Goal: Transaction & Acquisition: Purchase product/service

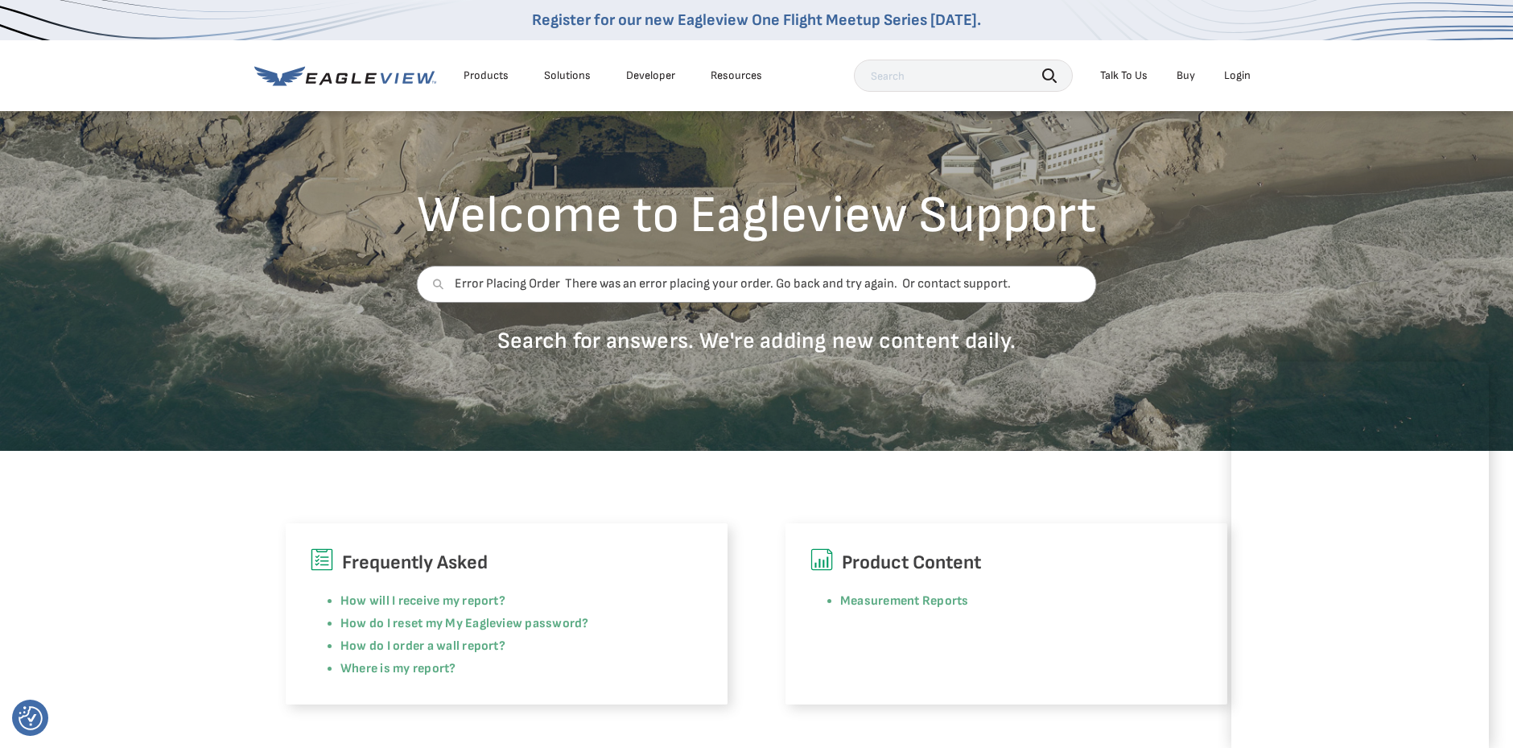
scroll to position [80, 0]
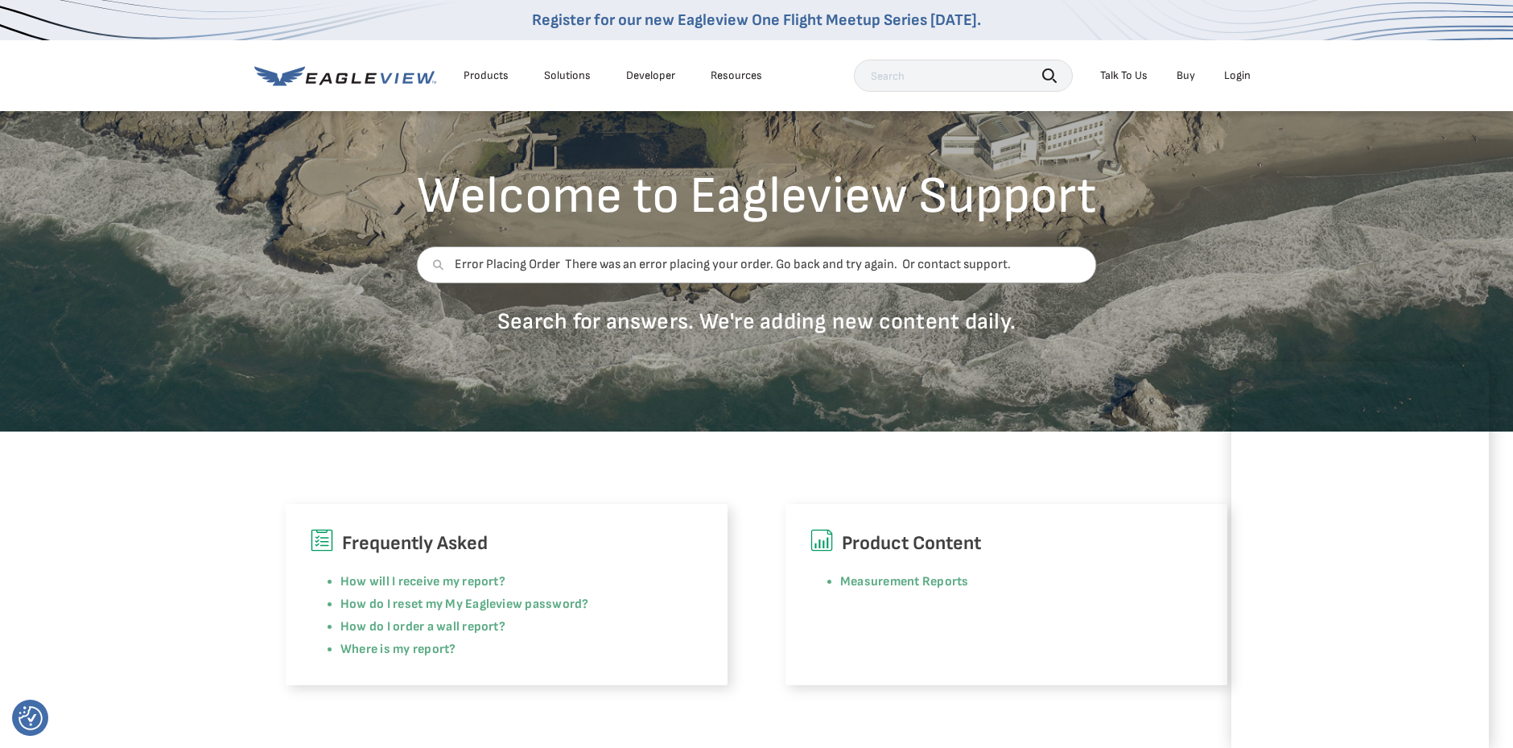
click at [1318, 299] on div "Welcome to Eagleview Support Error Placing Order There was an error placing you…" at bounding box center [756, 230] width 1513 height 402
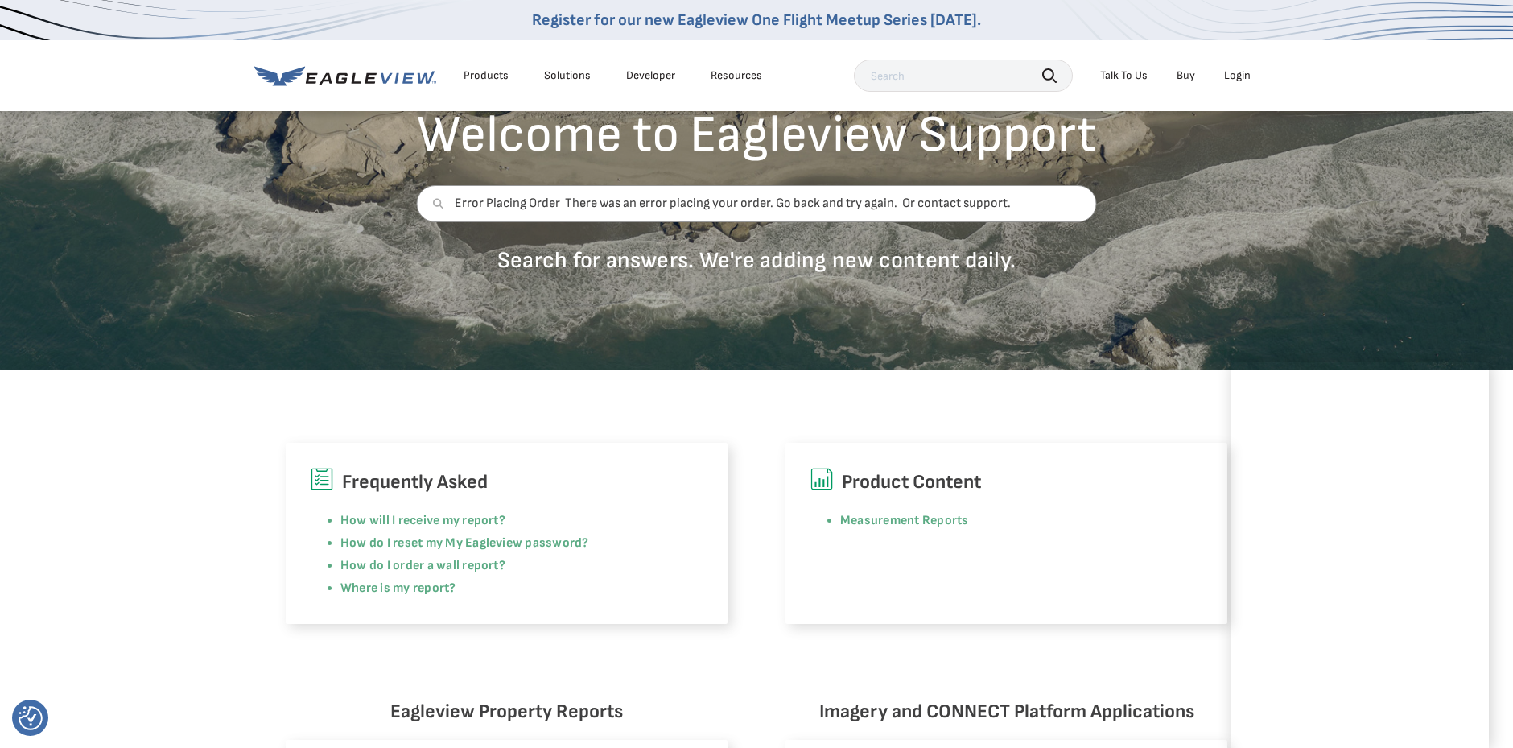
scroll to position [0, 0]
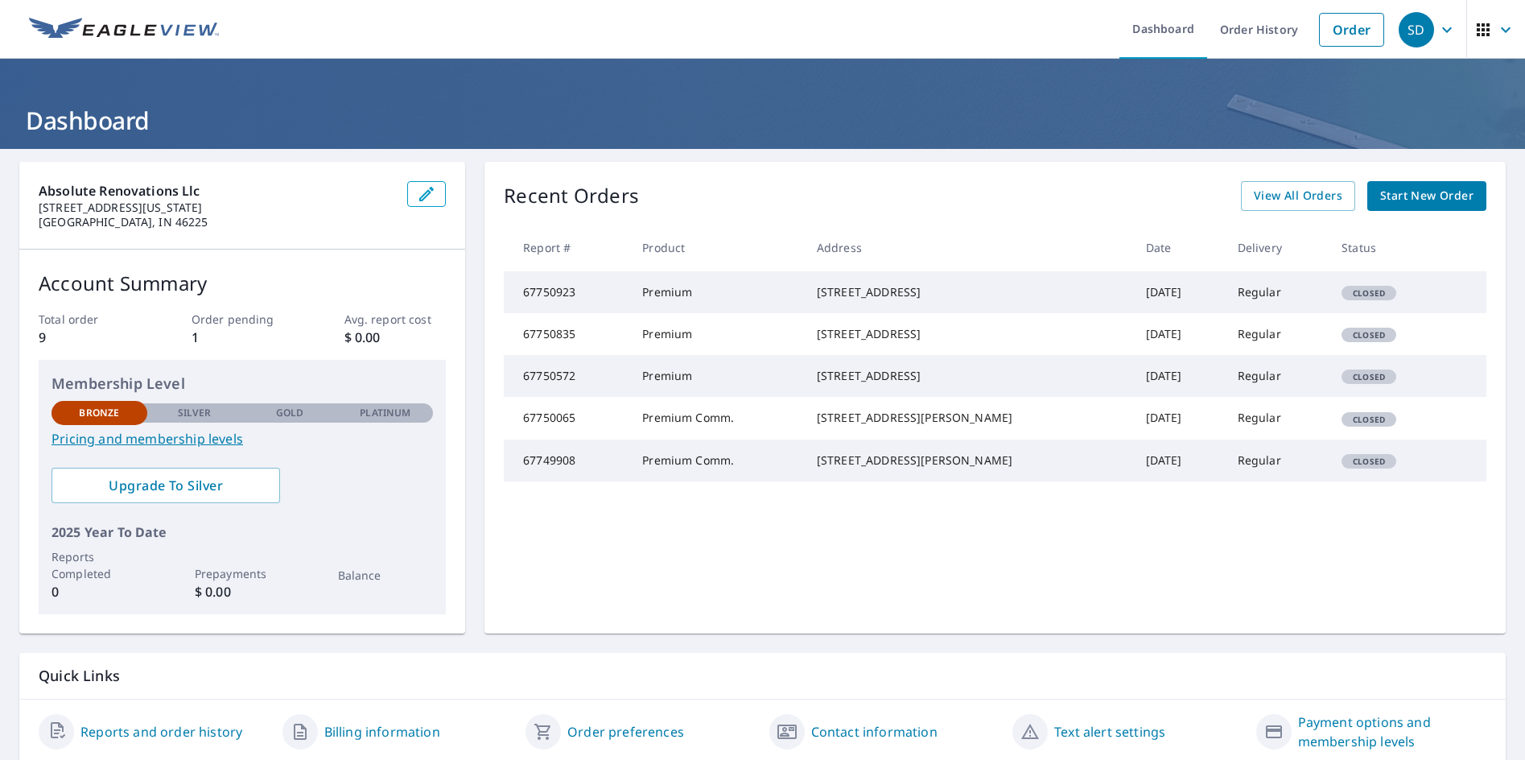
click at [1419, 439] on td "Closed" at bounding box center [1388, 418] width 119 height 42
click at [995, 426] on div "2416 Alexandria Pike Anderson, IN 46012" at bounding box center [968, 418] width 303 height 16
drag, startPoint x: 830, startPoint y: 464, endPoint x: 994, endPoint y: 501, distance: 167.3
click at [991, 439] on td "2416 Alexandria Pike Anderson, IN 46012" at bounding box center [968, 418] width 329 height 42
copy div "2416 Alexandria Pike Anderson, IN 46012"
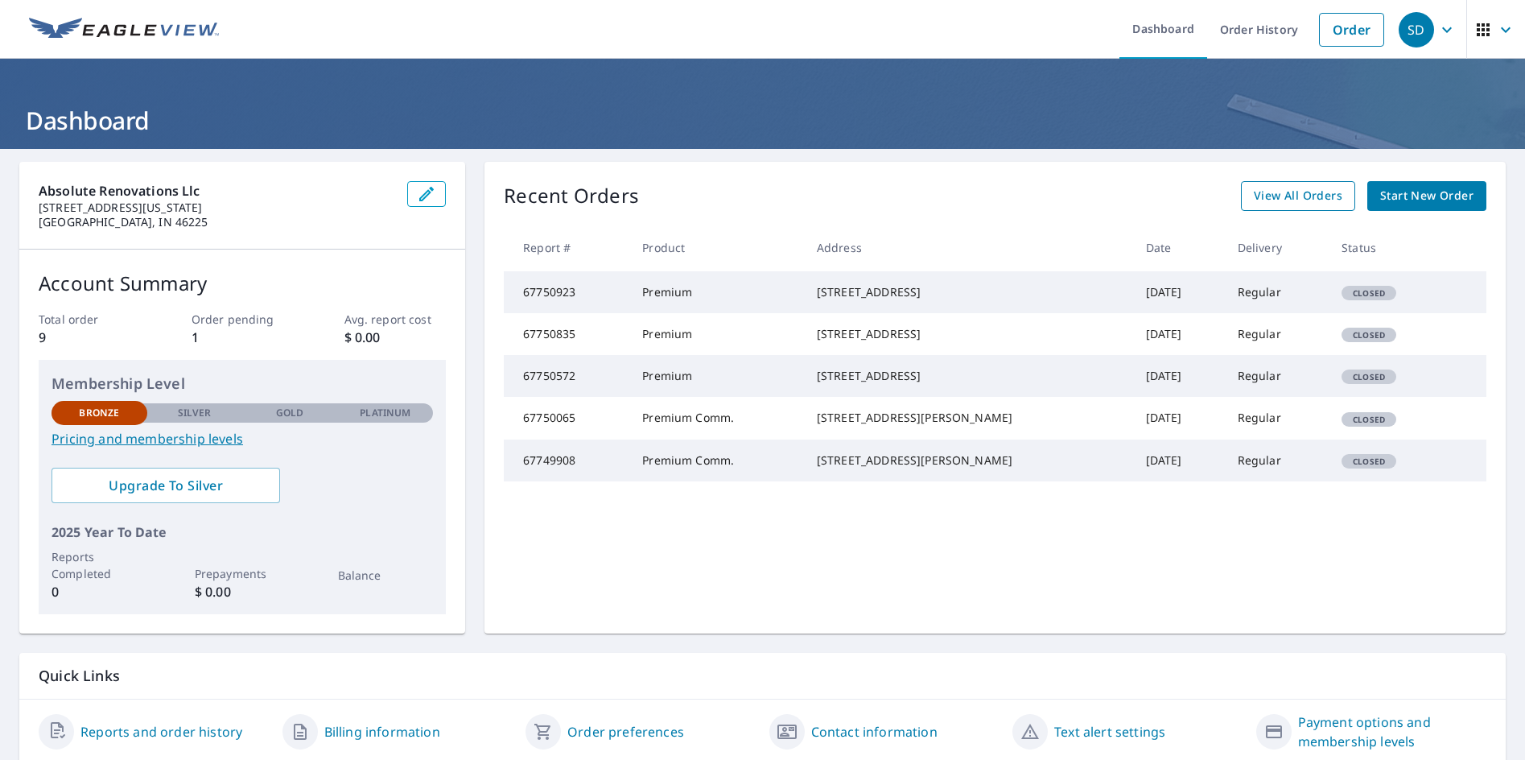
click at [1265, 204] on span "View All Orders" at bounding box center [1298, 196] width 89 height 20
click at [1407, 197] on span "Start New Order" at bounding box center [1426, 196] width 93 height 20
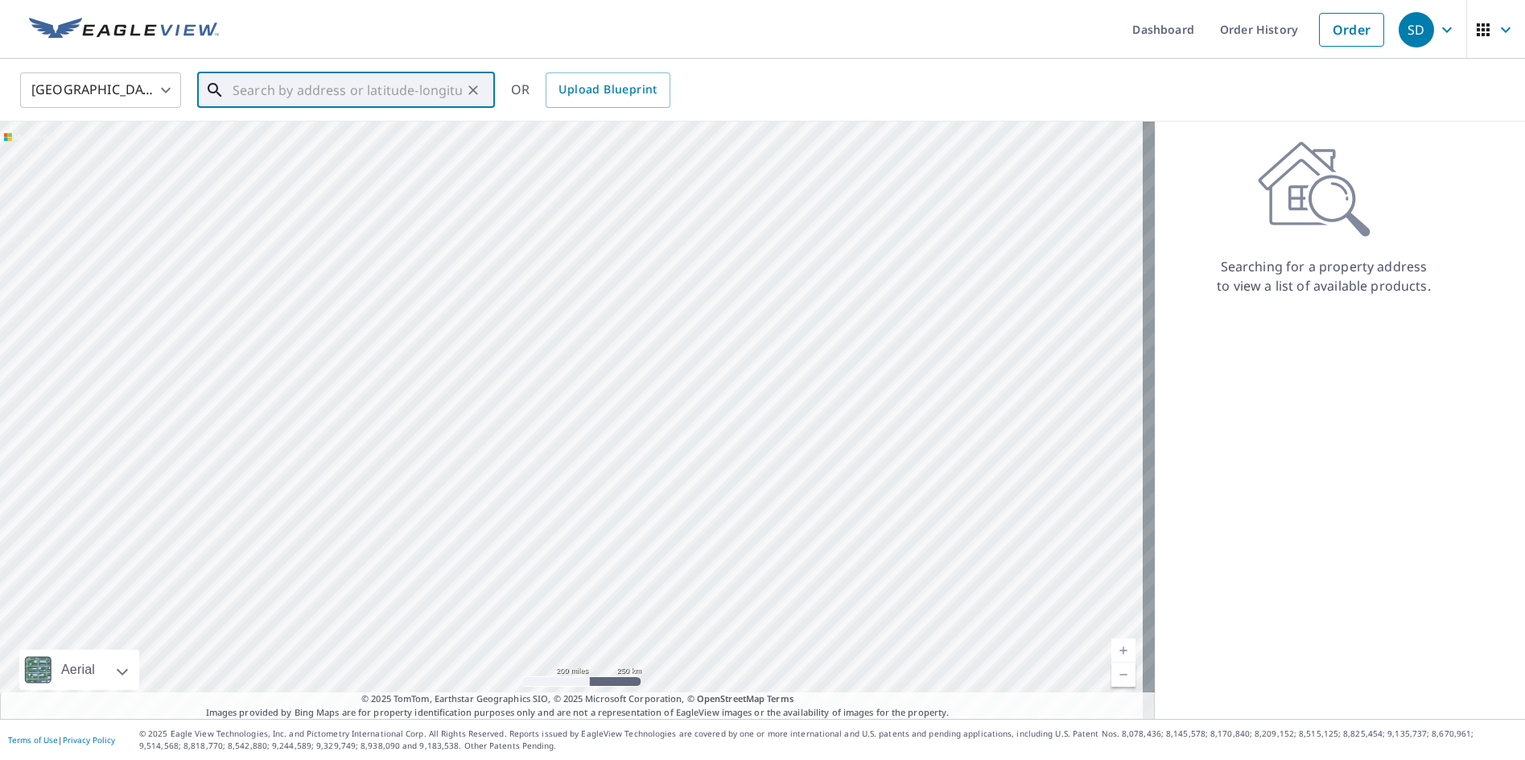
click at [342, 88] on input "text" at bounding box center [347, 90] width 229 height 45
paste input "2416 Alexandria Pike Anderson, IN 46012"
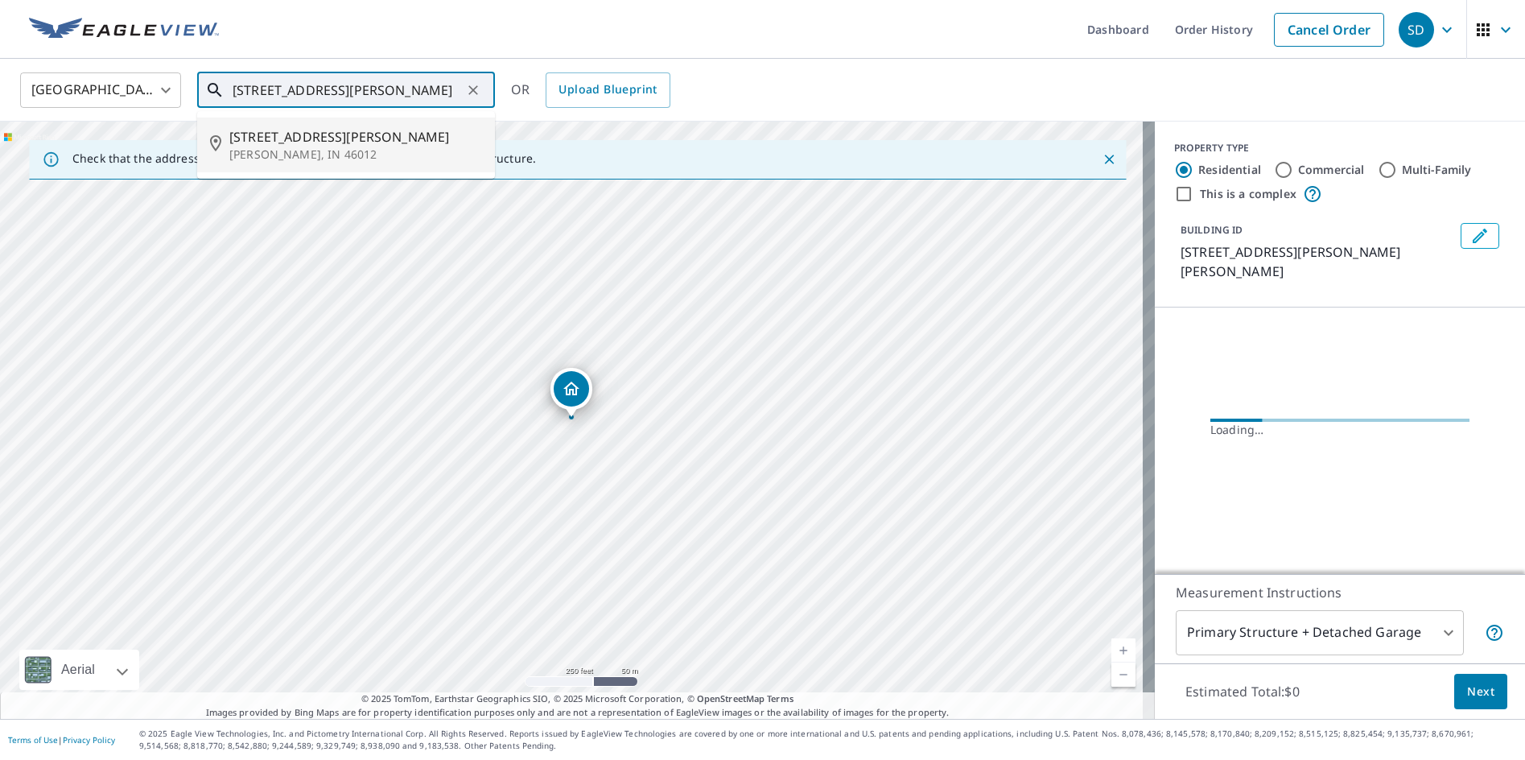
click at [263, 91] on input "2416 Alexandria Pike Anderson, IN 46012" at bounding box center [347, 90] width 229 height 45
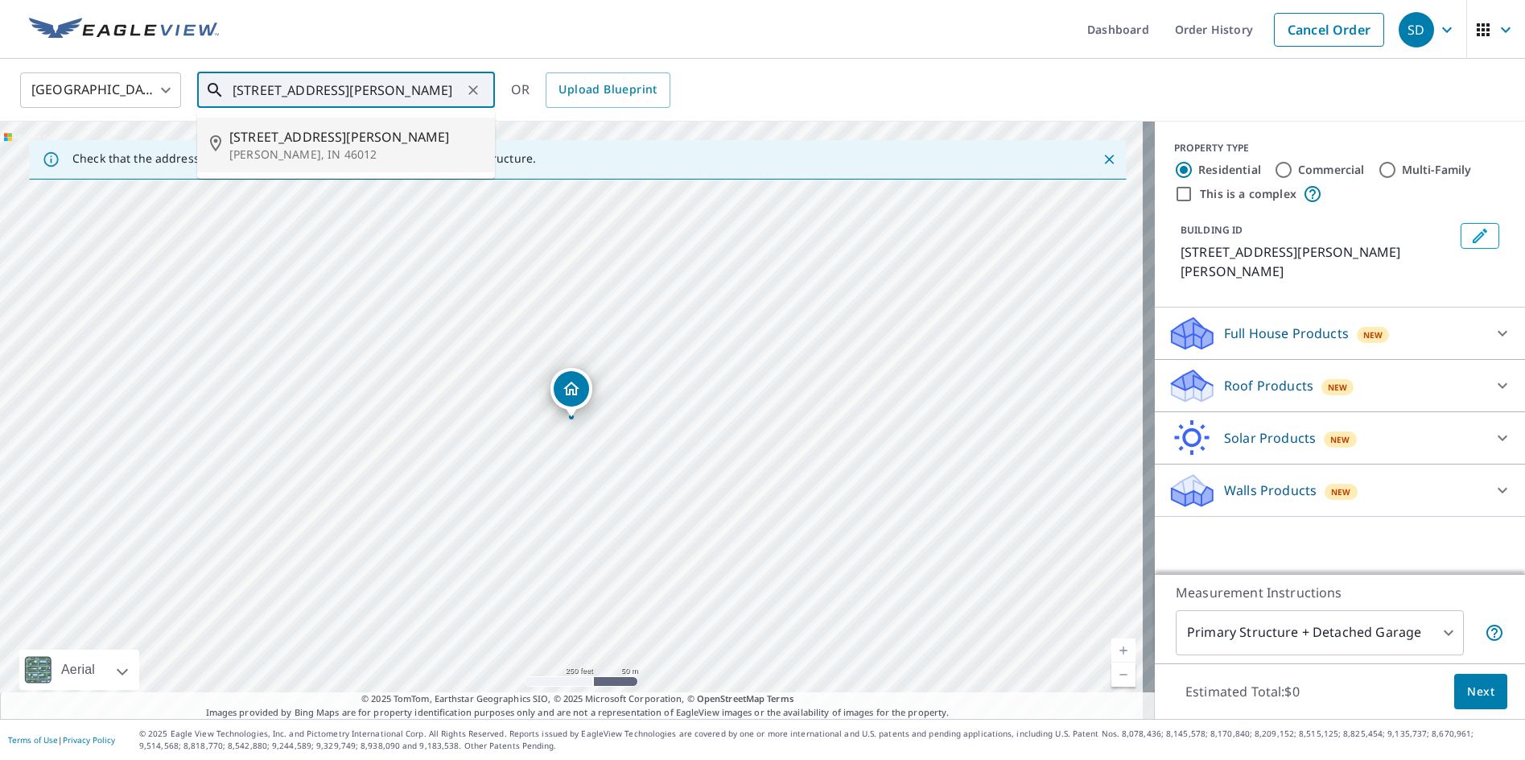
type input "2415 Alexandria Pike Anderson, IN 46012"
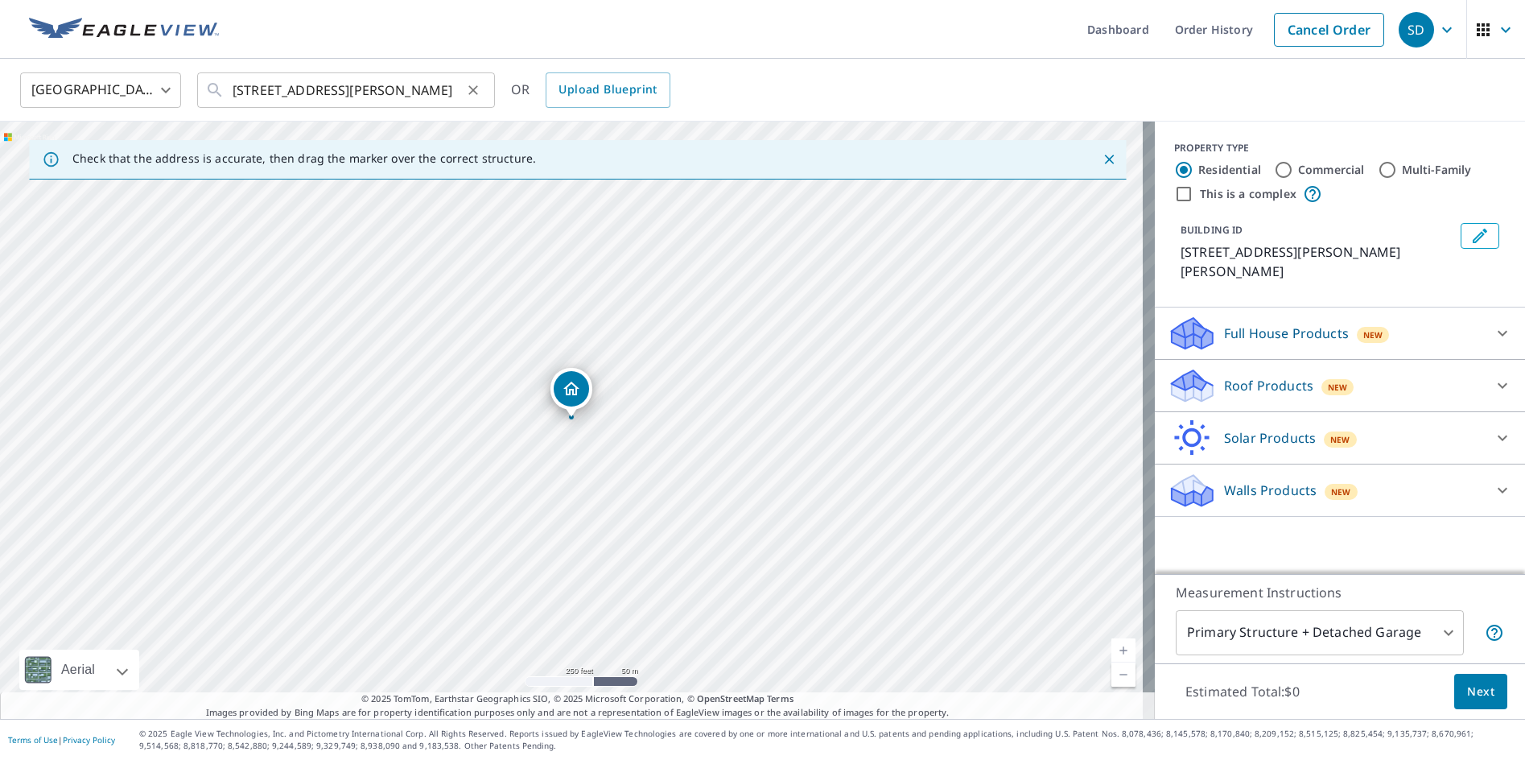
click at [464, 96] on button "Clear" at bounding box center [473, 90] width 23 height 23
click at [348, 88] on input "text" at bounding box center [347, 90] width 229 height 45
paste input "2416 Alexandria Pike Anderson, IN 46012"
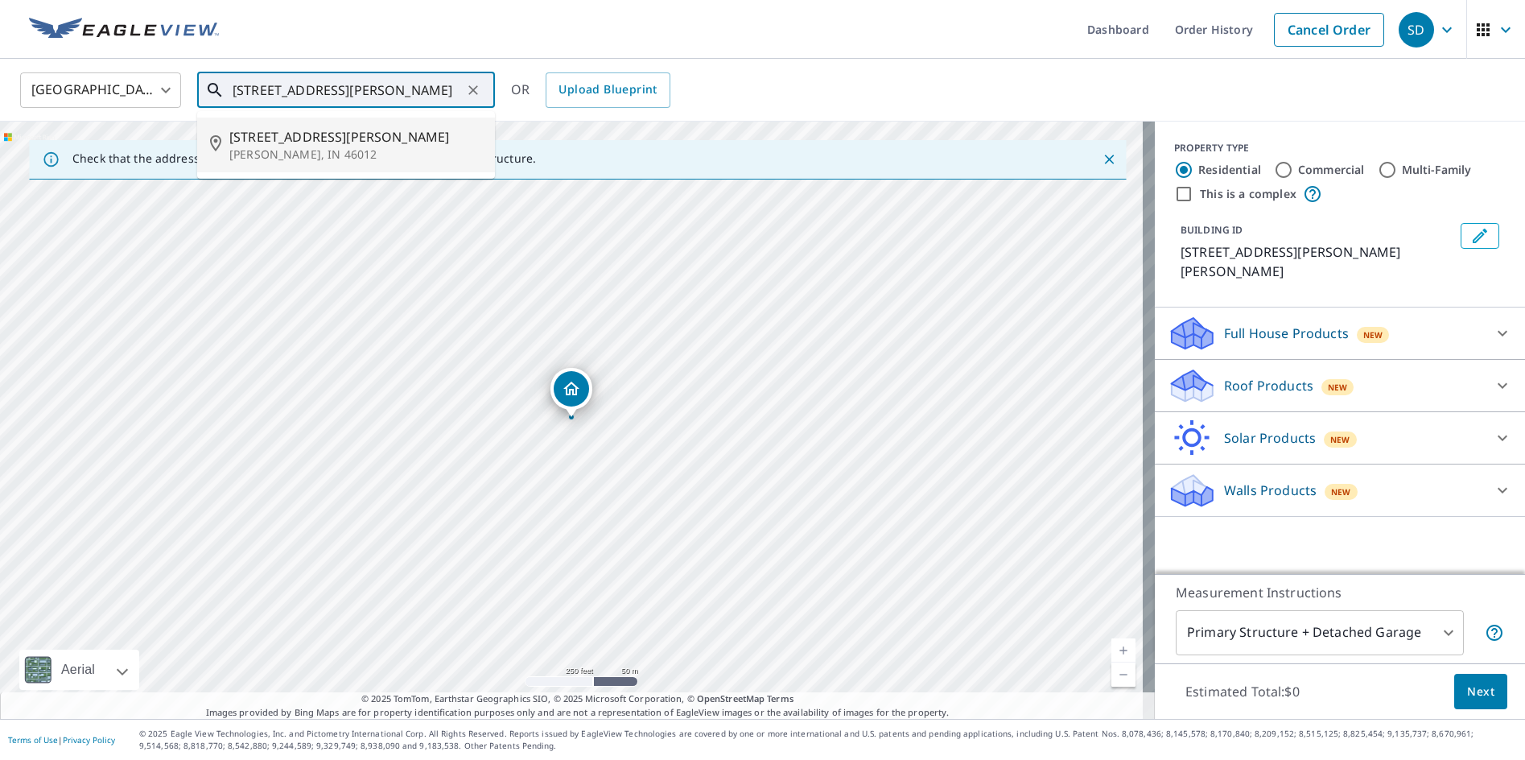
click at [240, 89] on input "2416 Alexandria Pike Anderson, IN 46012" at bounding box center [347, 90] width 229 height 45
type input "2415 Alexandria Pike Anderson, IN 46012"
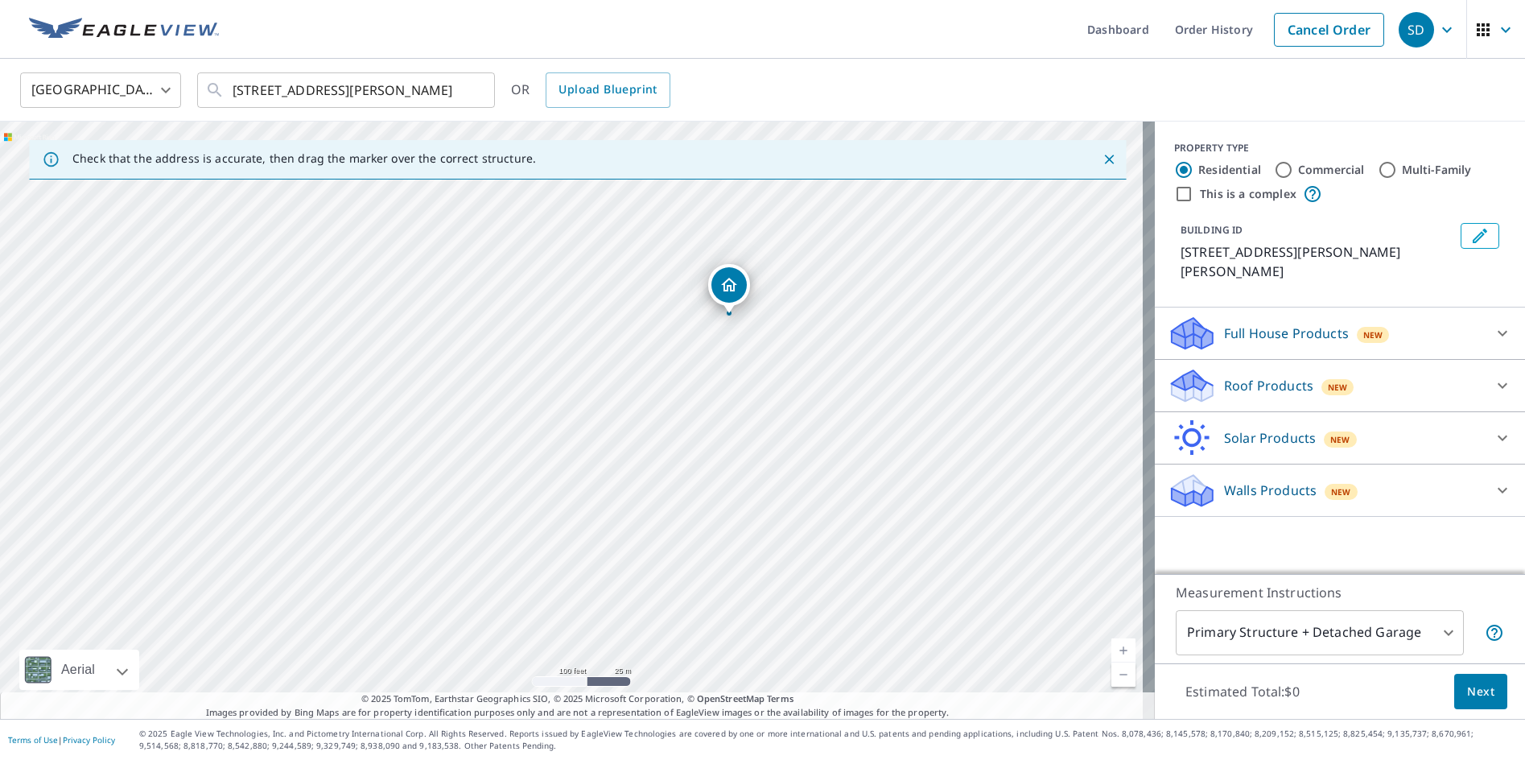
drag, startPoint x: 226, startPoint y: 523, endPoint x: 1142, endPoint y: 128, distance: 997.3
click at [1142, 128] on div "2415 Alexandria Pike Anderson, IN 46012" at bounding box center [577, 420] width 1155 height 597
drag, startPoint x: 724, startPoint y: 282, endPoint x: 602, endPoint y: 271, distance: 122.8
drag, startPoint x: 263, startPoint y: 515, endPoint x: 614, endPoint y: 402, distance: 368.7
click at [614, 400] on div "2416 Alexandria Pike Anderson, IN 46012" at bounding box center [577, 420] width 1155 height 597
